Goal: Information Seeking & Learning: Learn about a topic

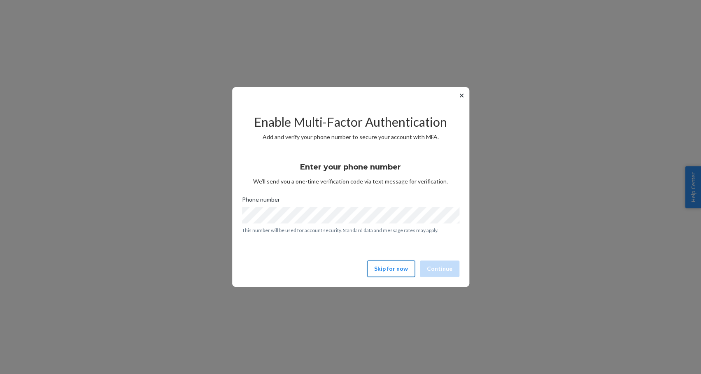
click at [400, 269] on button "Skip for now" at bounding box center [391, 268] width 48 height 16
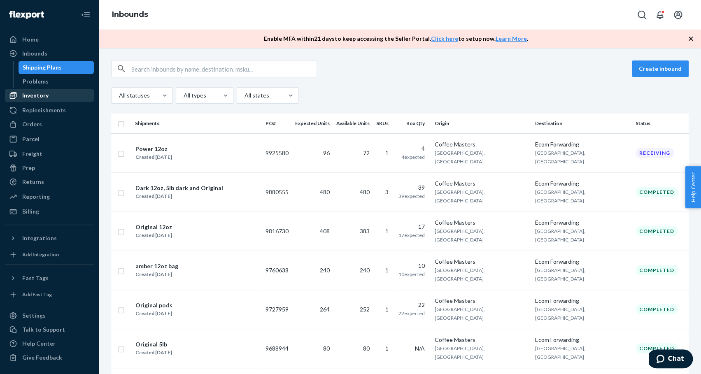
click at [48, 98] on div "Inventory" at bounding box center [49, 96] width 87 height 12
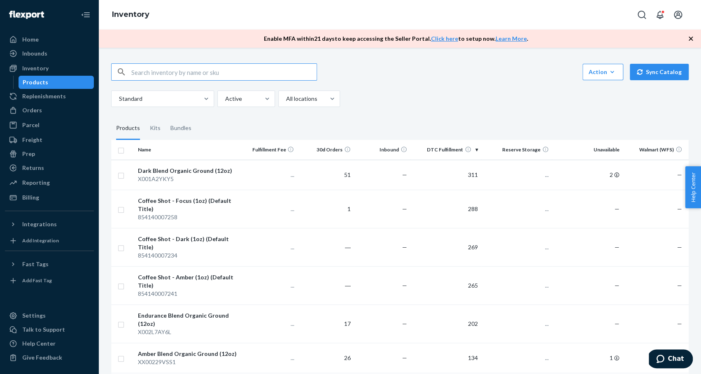
click at [166, 74] on input "text" at bounding box center [223, 72] width 185 height 16
type input "5lb"
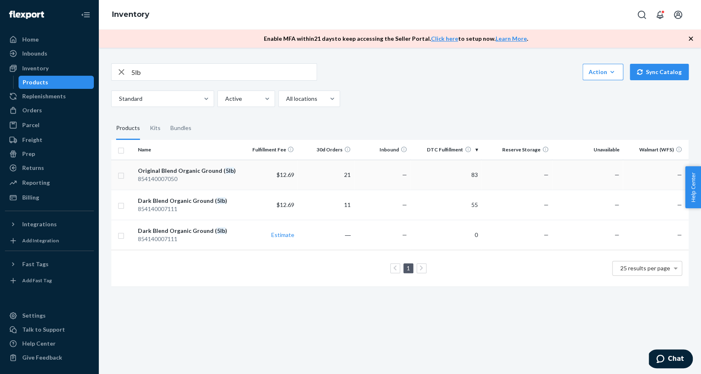
click at [205, 172] on div "Original Blend Organic Ground ( 5lb )" at bounding box center [188, 171] width 100 height 8
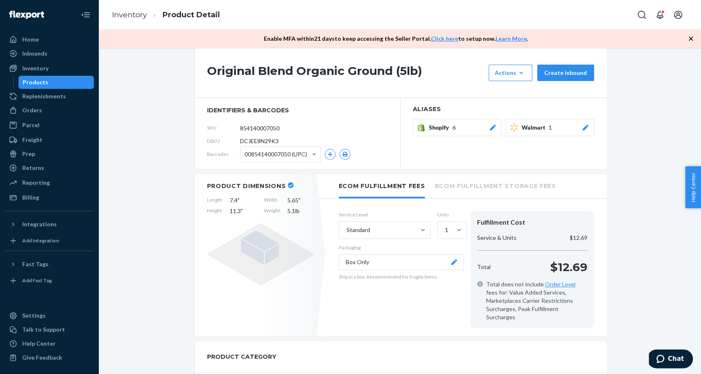
scroll to position [7, 0]
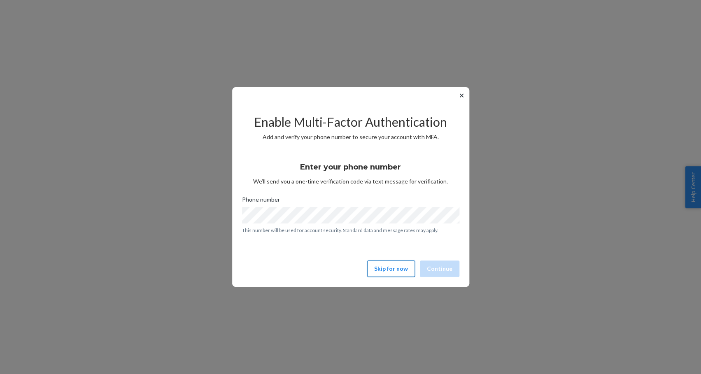
click at [398, 267] on button "Skip for now" at bounding box center [391, 268] width 48 height 16
